Goal: Information Seeking & Learning: Learn about a topic

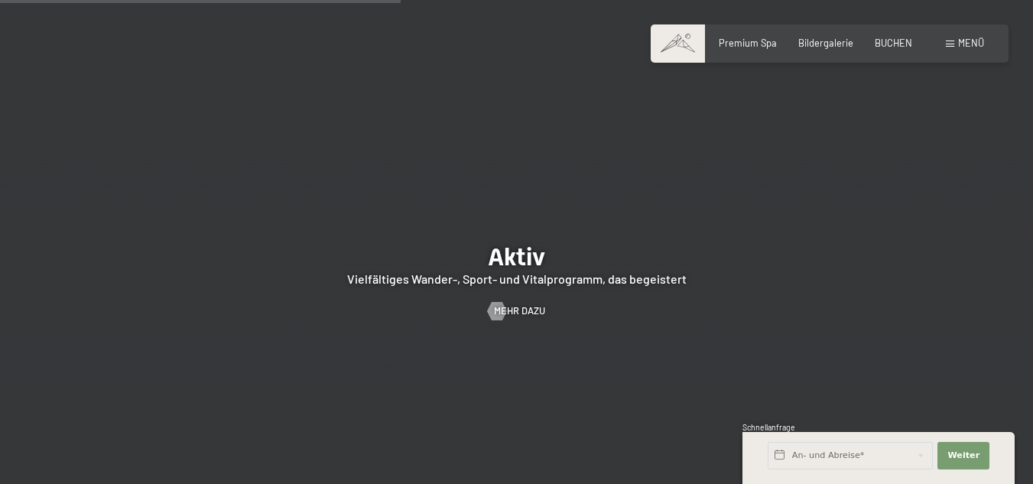
scroll to position [2522, 0]
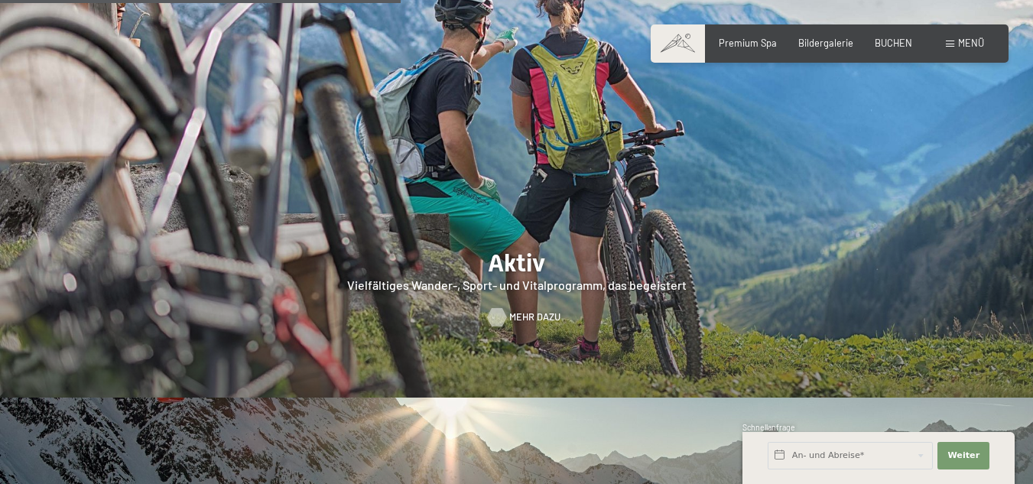
click at [498, 308] on div at bounding box center [496, 317] width 11 height 18
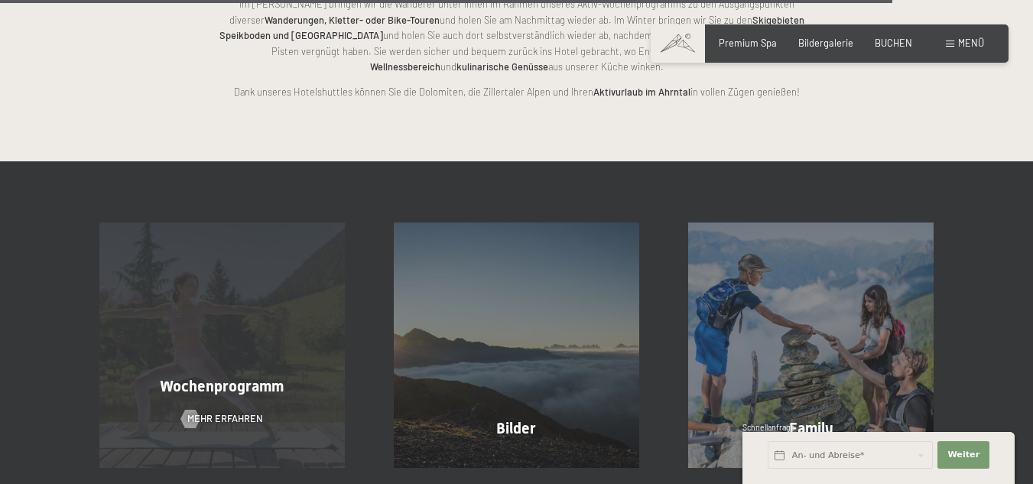
scroll to position [3057, 0]
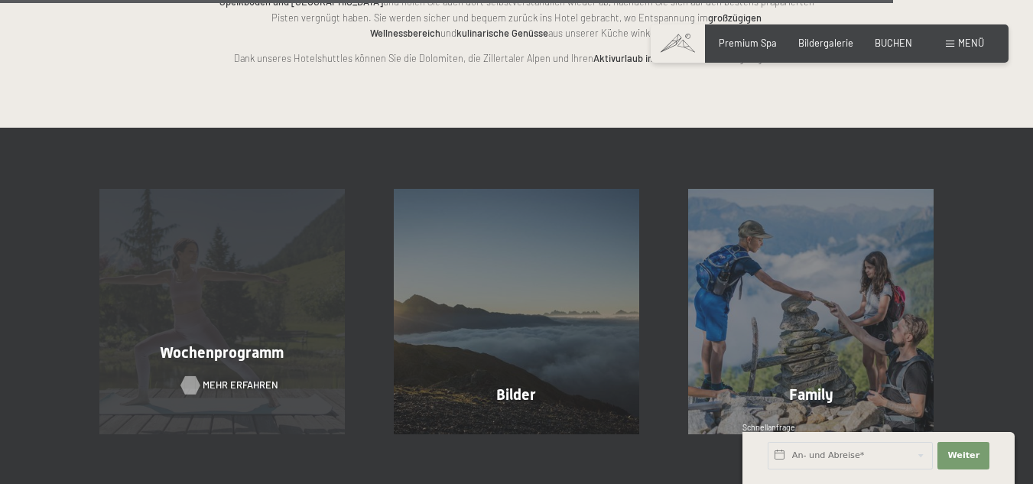
click at [221, 378] on span "Mehr erfahren" at bounding box center [241, 385] width 76 height 14
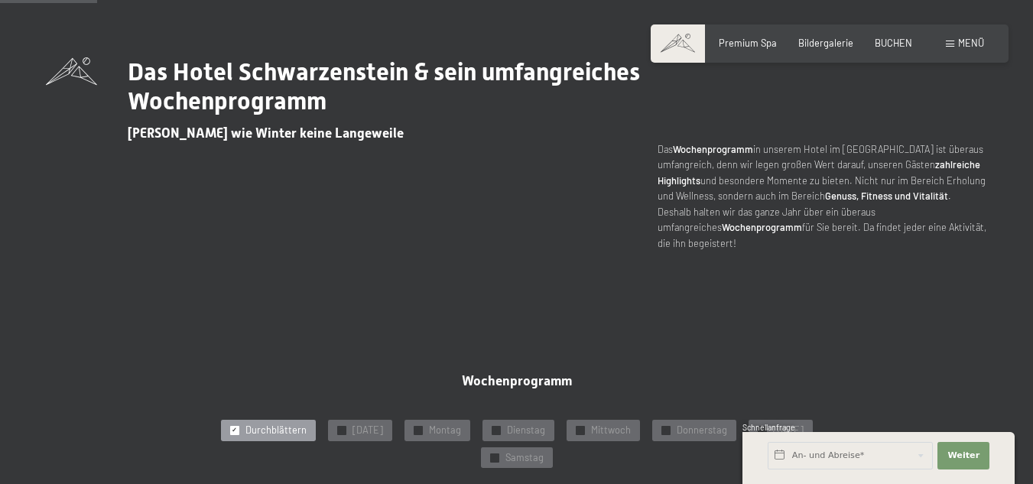
scroll to position [535, 0]
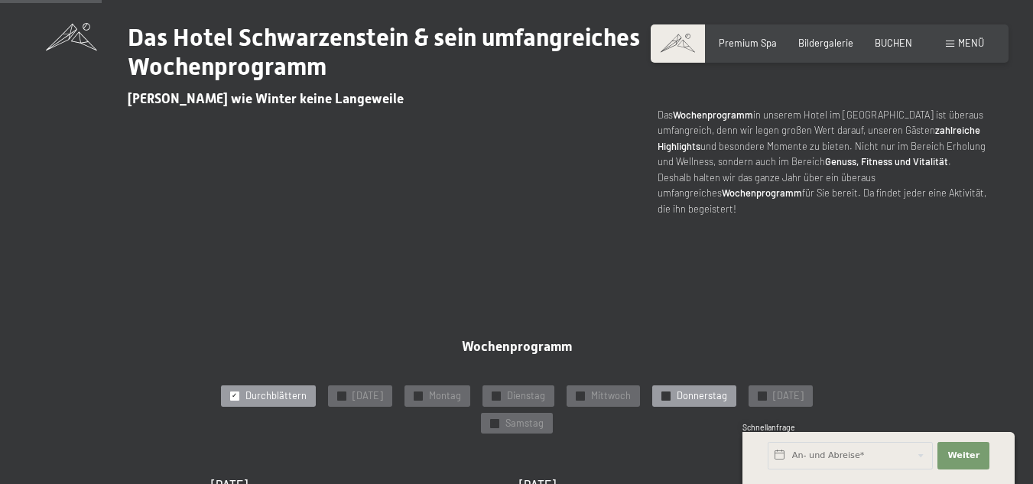
click at [696, 389] on span "Donnerstag" at bounding box center [701, 396] width 50 height 14
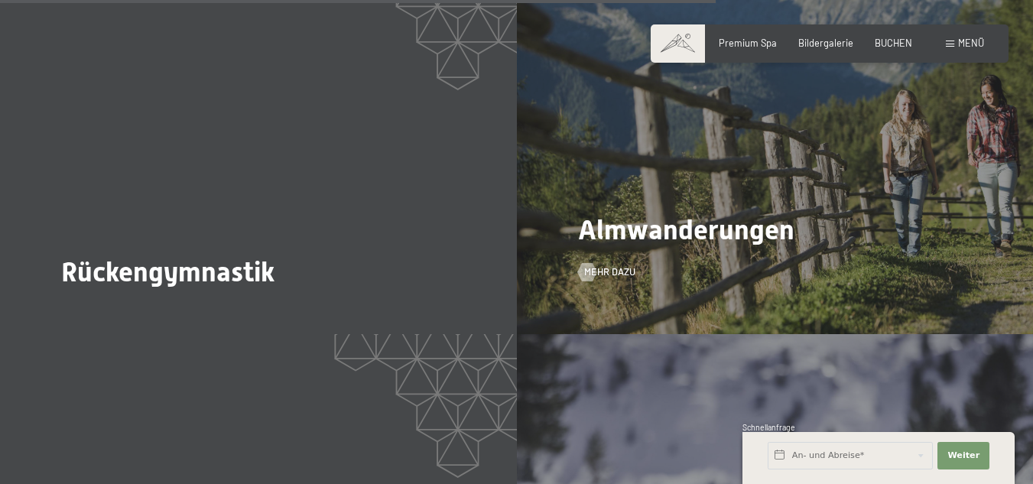
scroll to position [3363, 0]
click at [589, 262] on div at bounding box center [587, 271] width 11 height 18
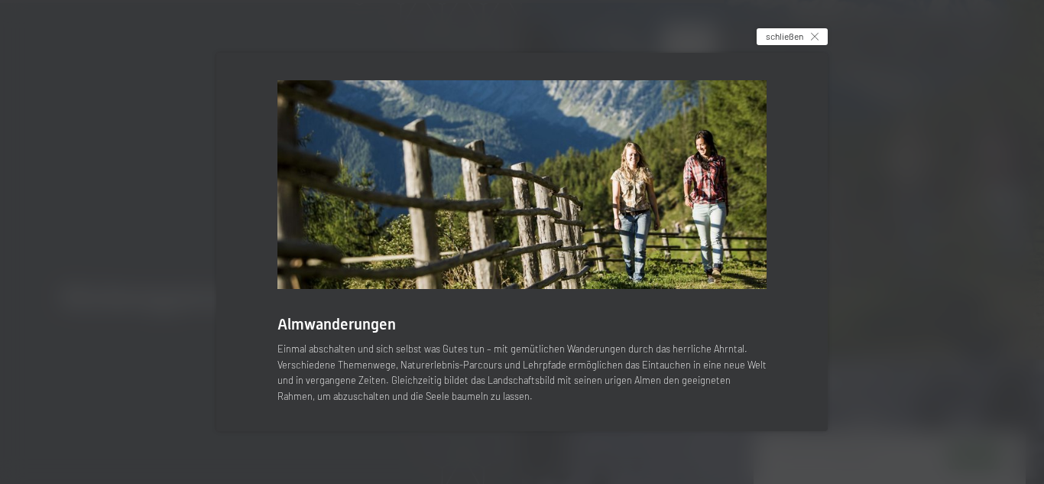
click at [814, 35] on icon at bounding box center [815, 37] width 8 height 8
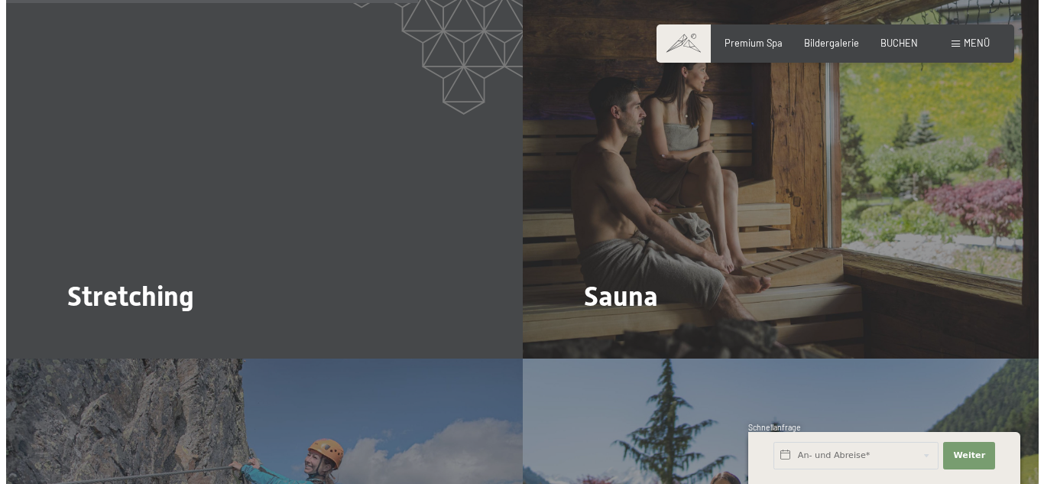
scroll to position [1605, 0]
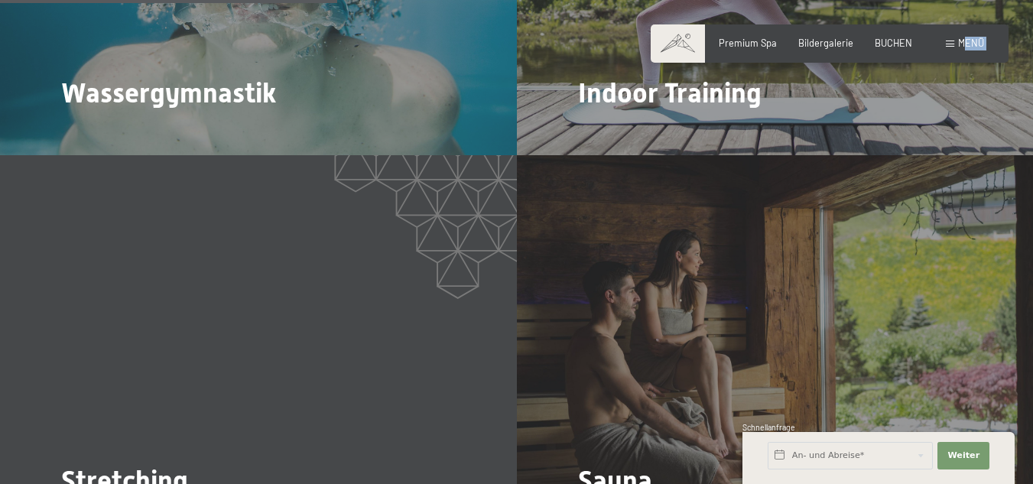
click at [965, 37] on div "Buchen Anfragen Premium Spa Bildergalerie BUCHEN Menü DE IT EN Gutschein Bilder…" at bounding box center [829, 44] width 309 height 14
click at [968, 41] on span "Menü" at bounding box center [971, 43] width 26 height 12
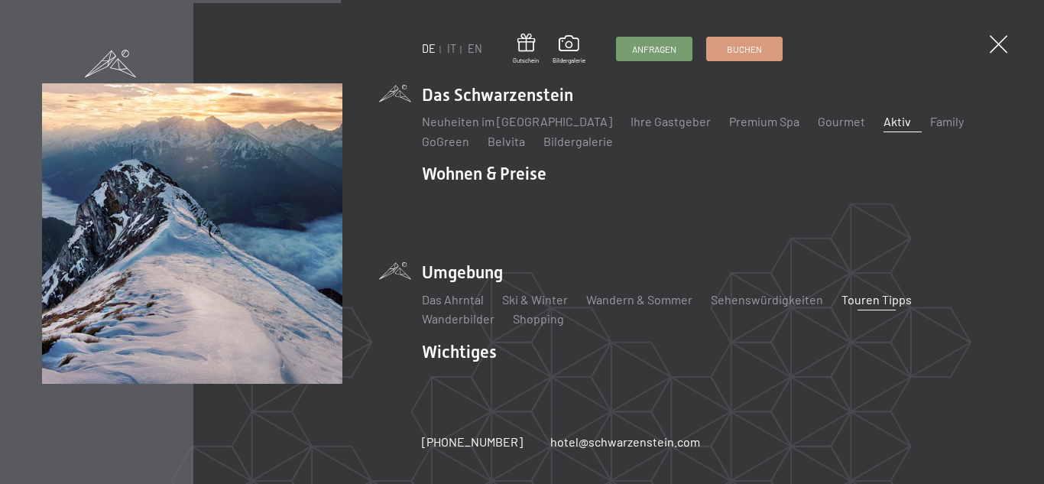
click at [864, 292] on link "Touren Tipps" at bounding box center [876, 299] width 70 height 15
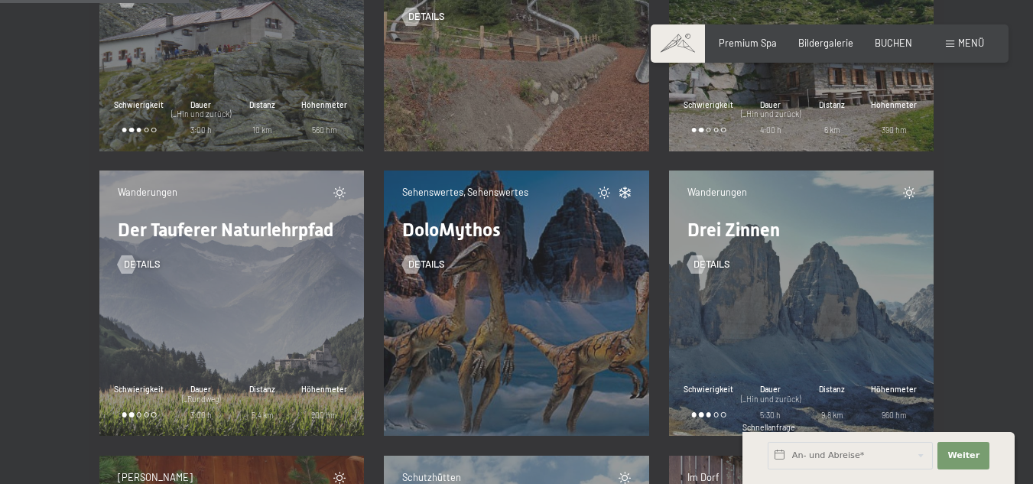
scroll to position [3821, 0]
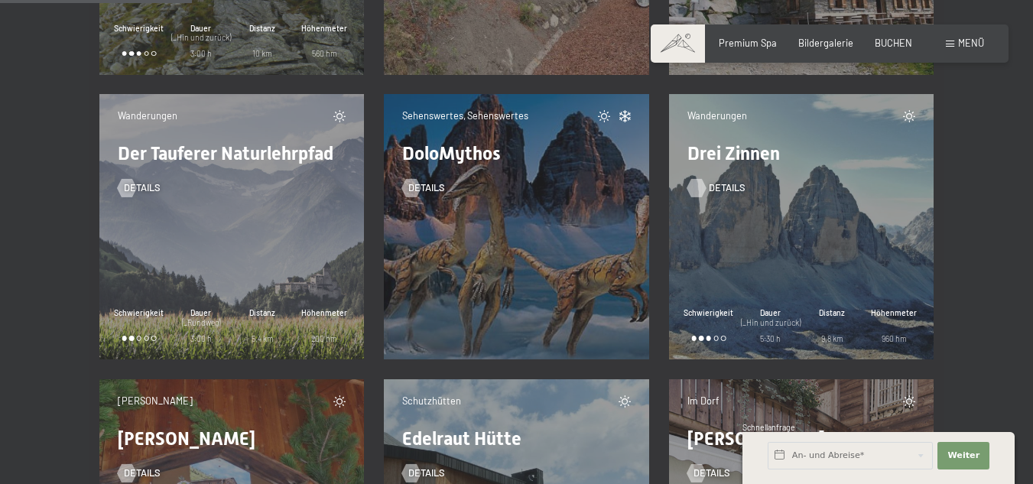
click at [699, 183] on div at bounding box center [696, 188] width 11 height 18
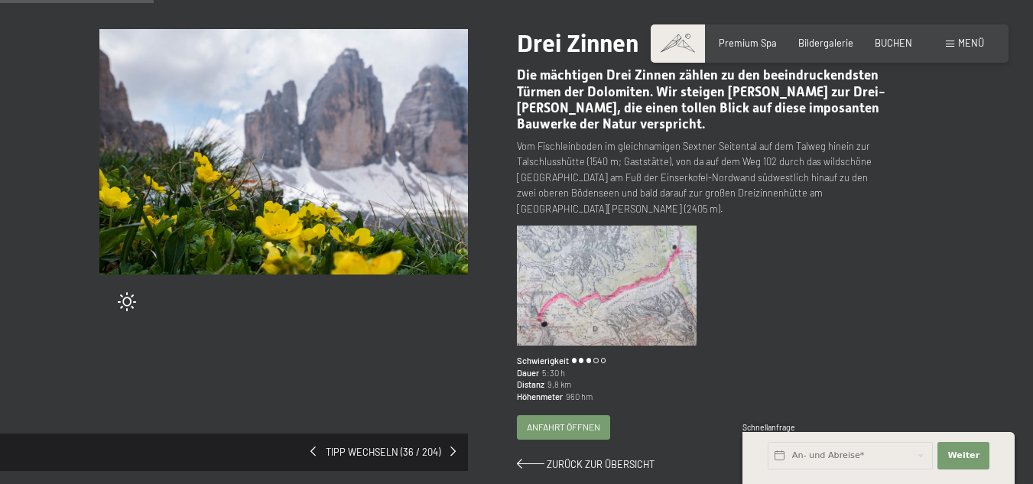
scroll to position [153, 0]
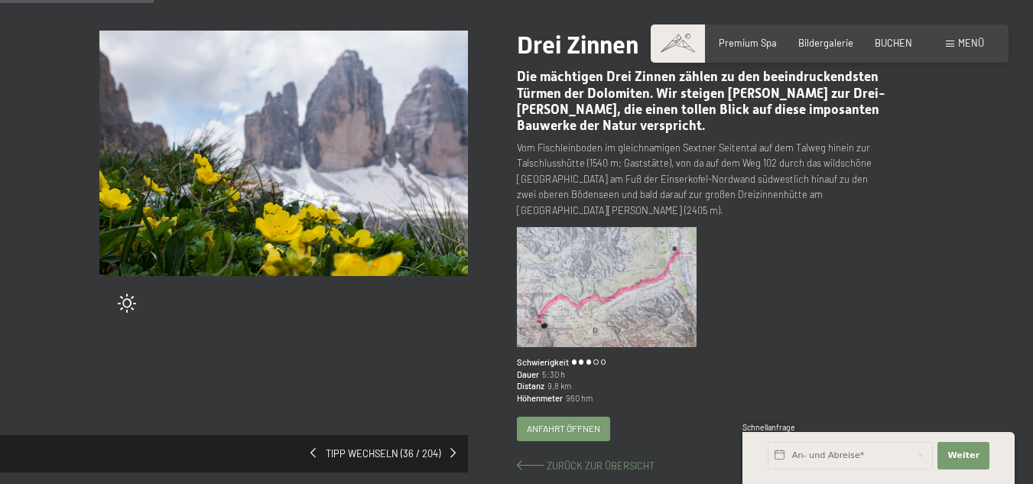
click at [601, 459] on span "Zurück zur Übersicht" at bounding box center [600, 465] width 108 height 12
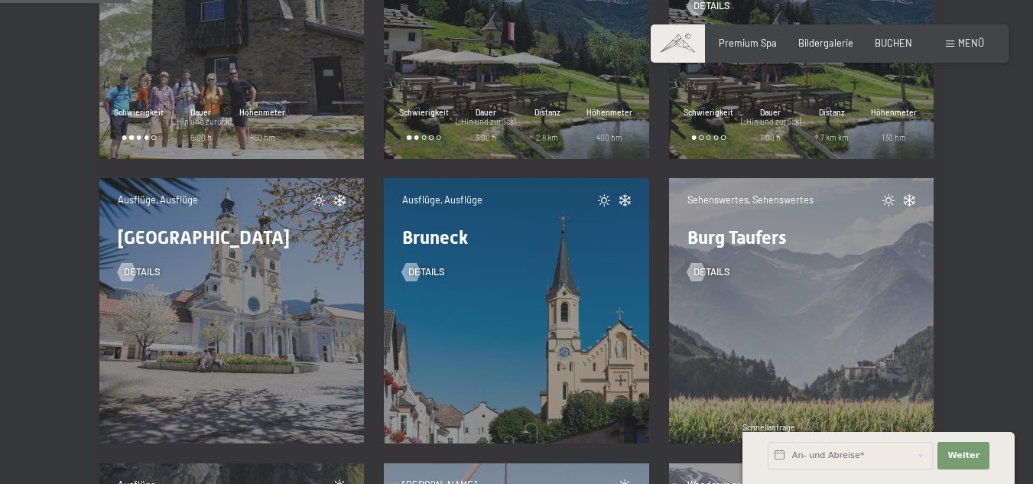
scroll to position [2675, 0]
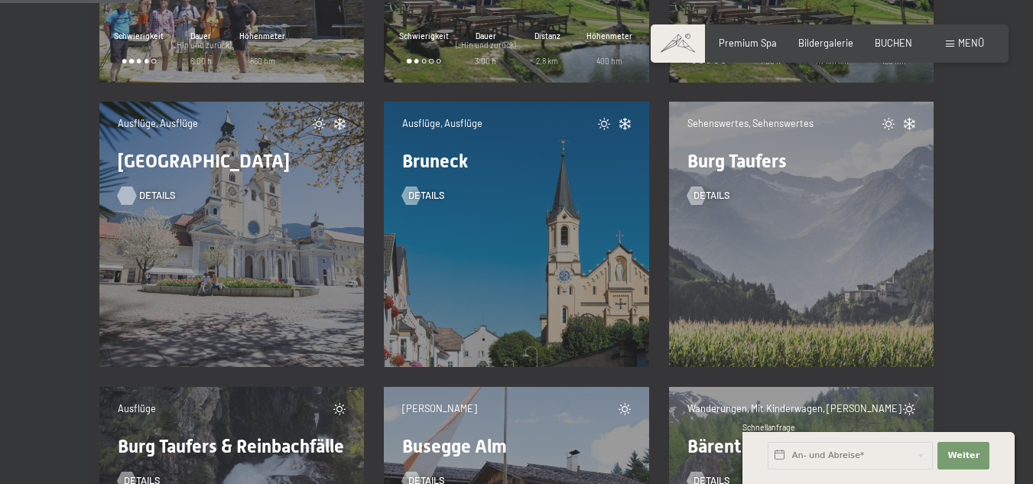
click at [122, 194] on div at bounding box center [127, 195] width 11 height 18
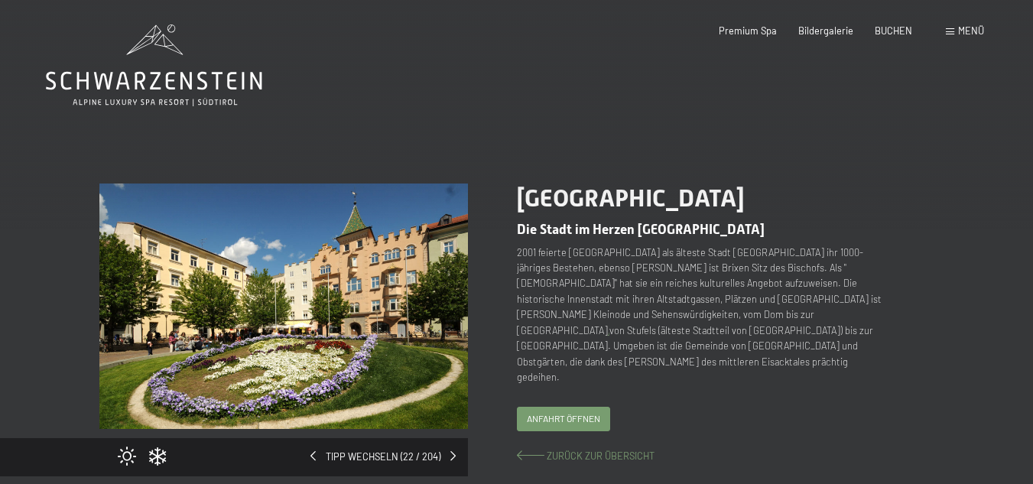
click at [582, 449] on span "Zurück zur Übersicht" at bounding box center [600, 455] width 108 height 12
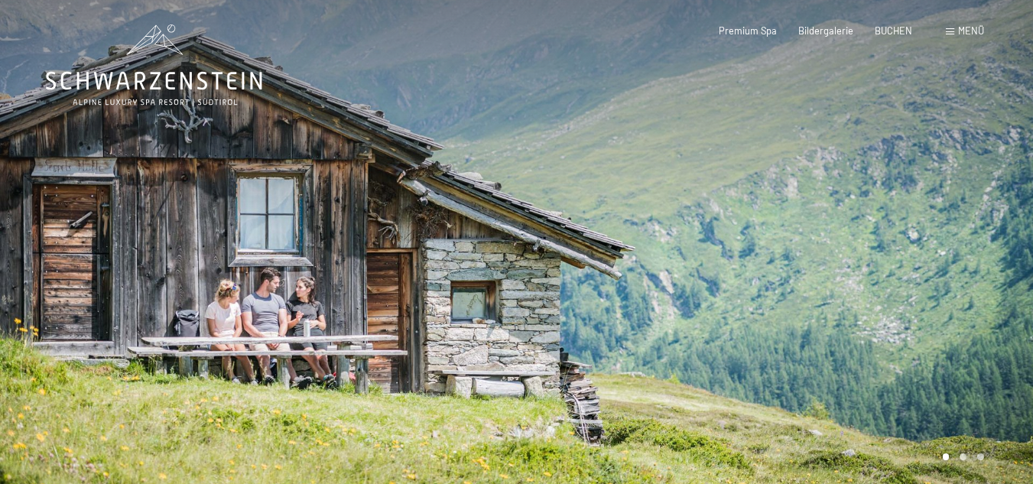
click at [961, 32] on span "Menü" at bounding box center [971, 30] width 26 height 12
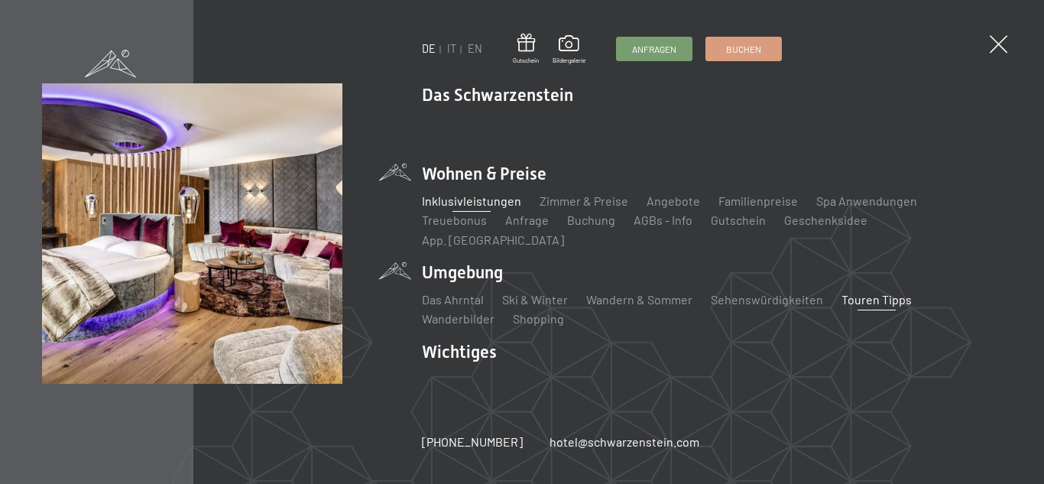
click at [465, 208] on link "Inklusivleistungen" at bounding box center [471, 200] width 99 height 15
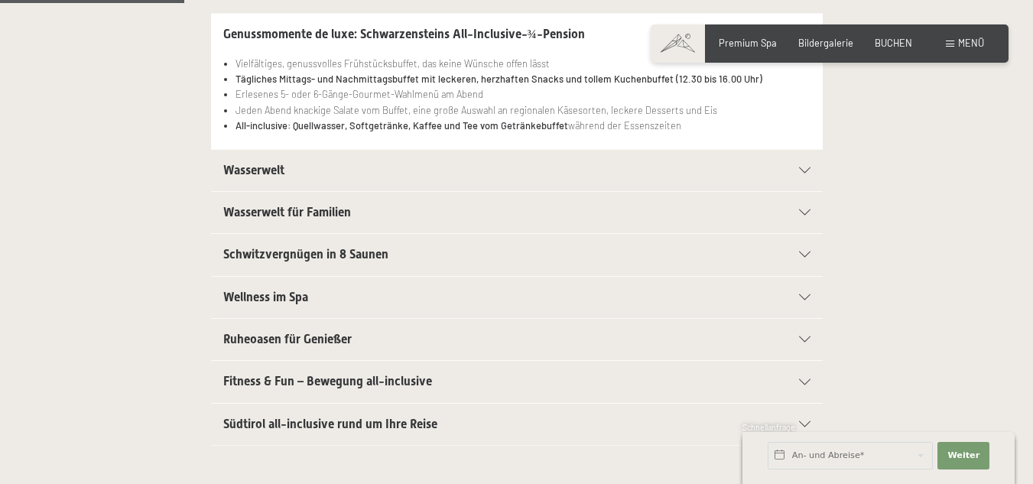
scroll to position [459, 0]
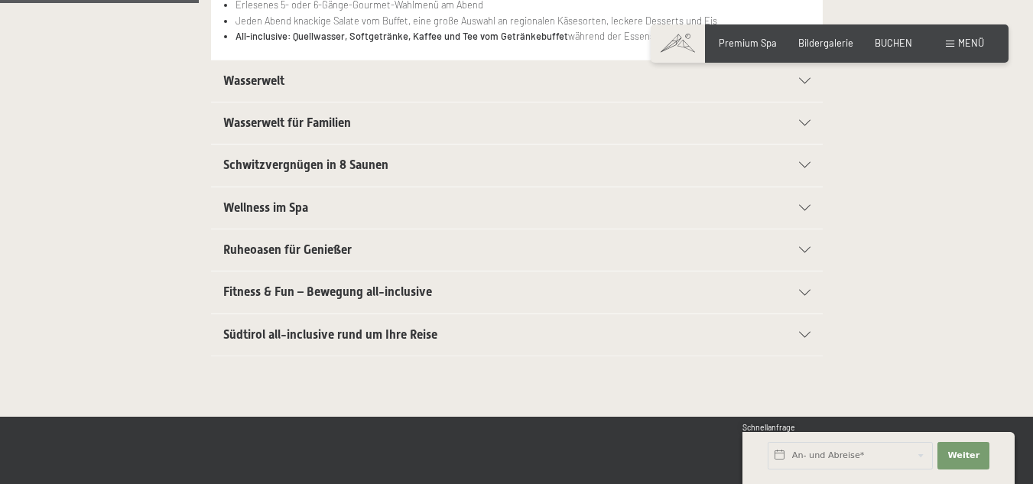
click at [804, 333] on icon at bounding box center [804, 335] width 11 height 6
